Goal: Transaction & Acquisition: Subscribe to service/newsletter

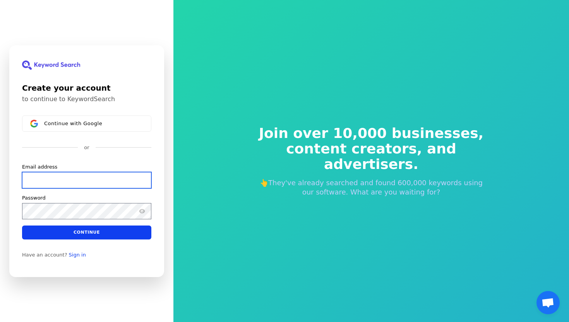
click at [91, 184] on input "Email address" at bounding box center [86, 180] width 129 height 16
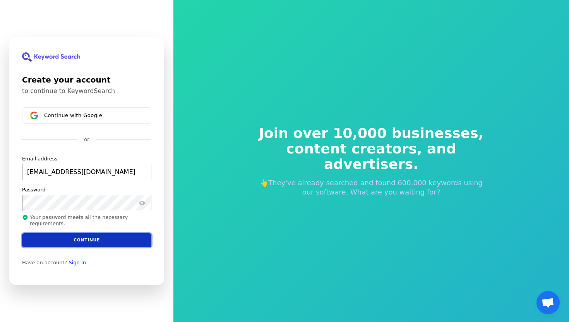
click at [70, 239] on button "Continue" at bounding box center [86, 240] width 129 height 14
type input "[EMAIL_ADDRESS][DOMAIN_NAME]"
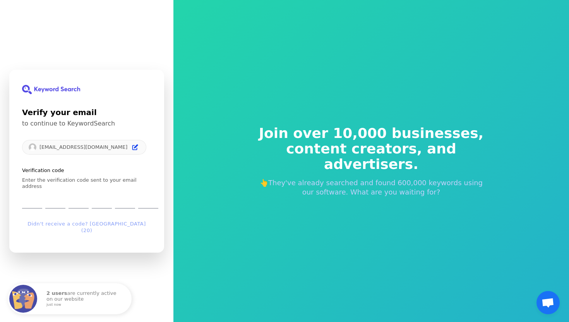
type input "5"
type input "3"
type input "5"
type input "4"
type input "5"
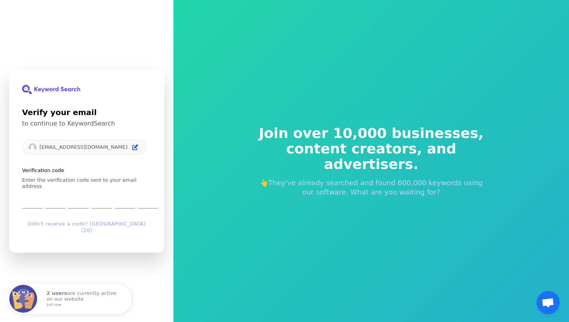
type input "5"
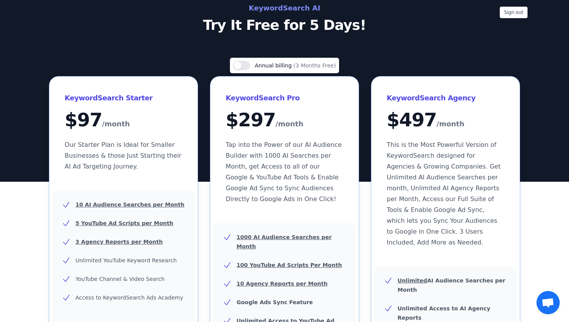
scroll to position [466, 0]
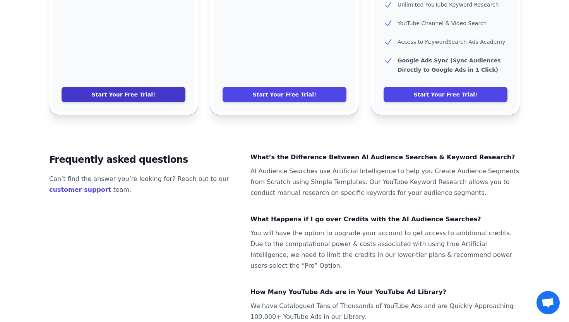
click at [145, 87] on link "Start Your Free Trial!" at bounding box center [124, 94] width 124 height 15
